Goal: Information Seeking & Learning: Learn about a topic

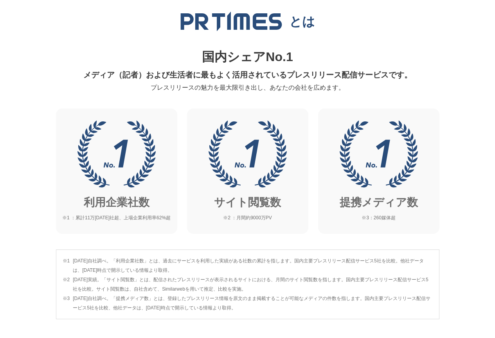
scroll to position [274, 0]
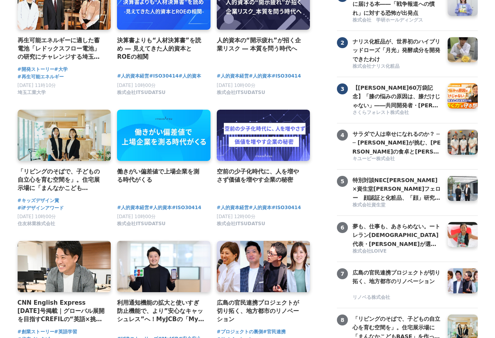
scroll to position [117, 0]
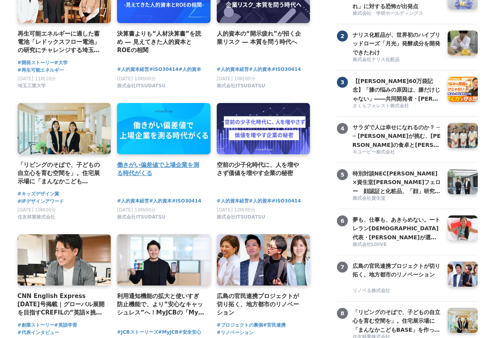
click at [166, 132] on link at bounding box center [164, 129] width 98 height 54
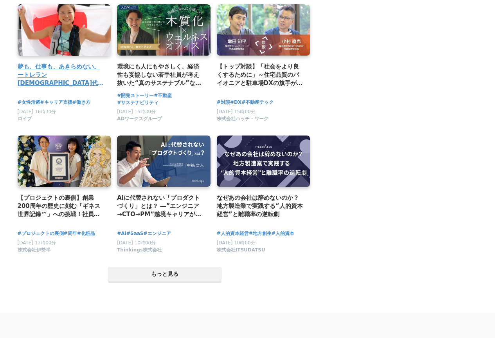
scroll to position [1449, 0]
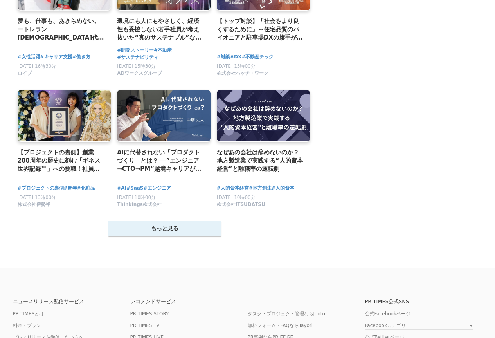
click at [110, 236] on button "もっと見る" at bounding box center [164, 228] width 113 height 15
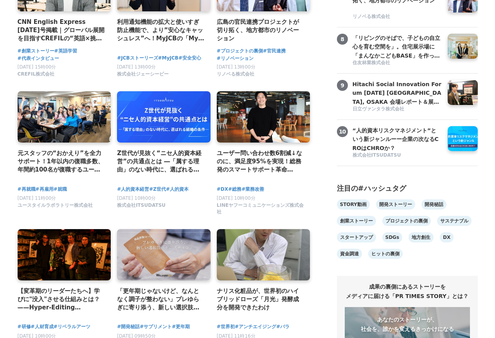
scroll to position [470, 0]
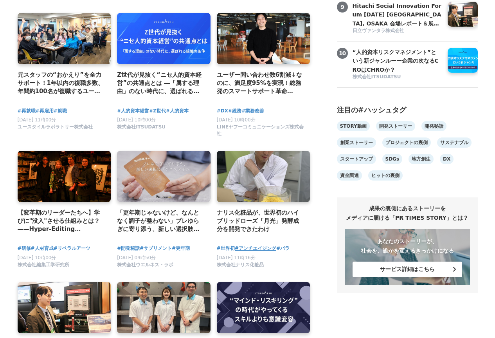
click at [257, 252] on span "#アンチエイジング" at bounding box center [256, 248] width 42 height 7
click at [163, 251] on span "#サプリメント" at bounding box center [156, 248] width 32 height 7
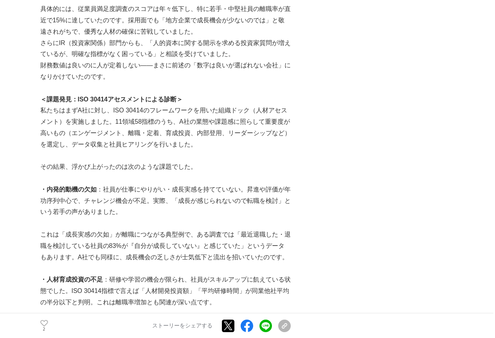
scroll to position [2193, 0]
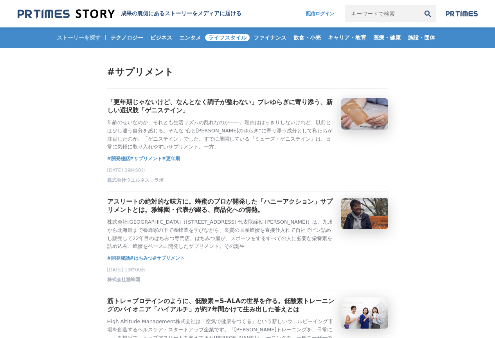
click at [215, 38] on span "ライフスタイル" at bounding box center [227, 37] width 45 height 7
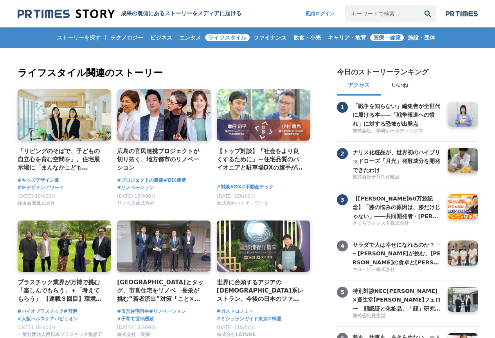
click at [393, 37] on span "医療・健康" at bounding box center [387, 37] width 34 height 7
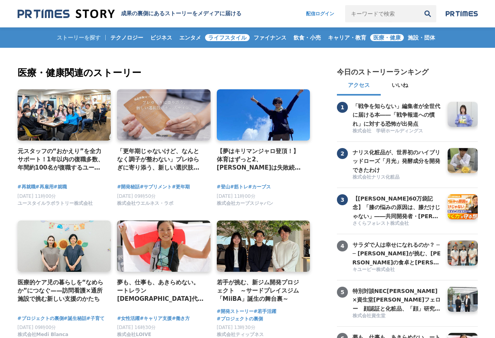
click at [229, 36] on span "ライフスタイル" at bounding box center [227, 37] width 45 height 7
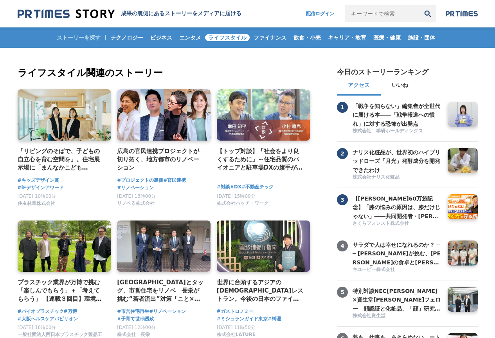
click at [377, 12] on input "キーワードで検索" at bounding box center [382, 13] width 74 height 17
type input "美容"
click at [419, 5] on button "検索" at bounding box center [427, 13] width 17 height 17
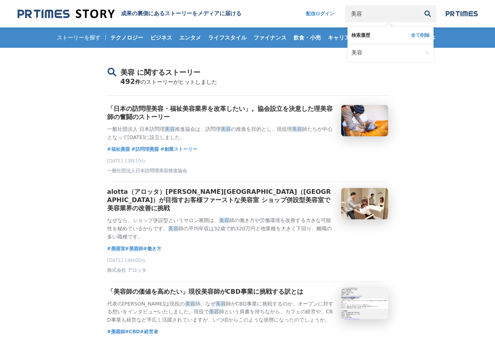
click at [365, 15] on input "美容" at bounding box center [382, 13] width 74 height 17
type input "美"
type input "ぶ"
type input "ビューティー"
click at [419, 5] on button "検索" at bounding box center [427, 13] width 17 height 17
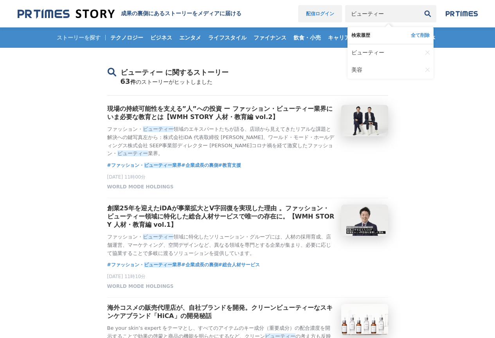
drag, startPoint x: 392, startPoint y: 15, endPoint x: 309, endPoint y: 20, distance: 82.4
click at [309, 20] on nav "配信ログイン ビューティー 検索履歴 全て削除 ビューティー 美容" at bounding box center [388, 13] width 180 height 17
type input "イベント"
click at [419, 5] on button "検索" at bounding box center [427, 13] width 17 height 17
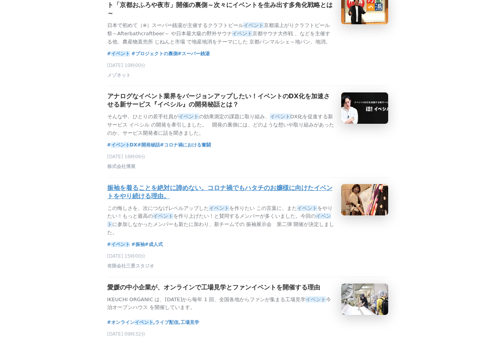
scroll to position [313, 0]
